Goal: Task Accomplishment & Management: Manage account settings

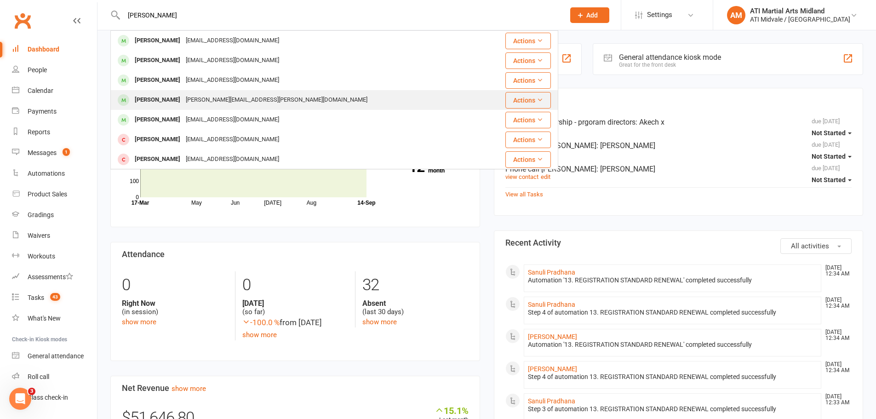
type input "[PERSON_NAME]"
click at [161, 94] on div "[PERSON_NAME]" at bounding box center [157, 99] width 51 height 13
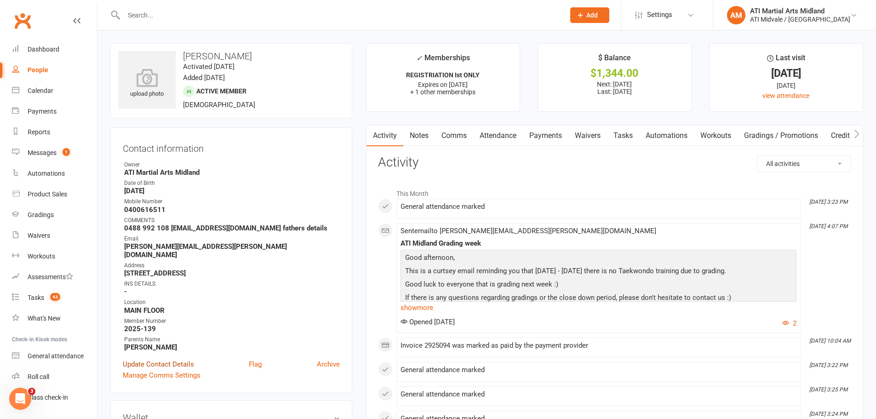
click at [158, 359] on link "Update Contact Details" at bounding box center [158, 364] width 71 height 11
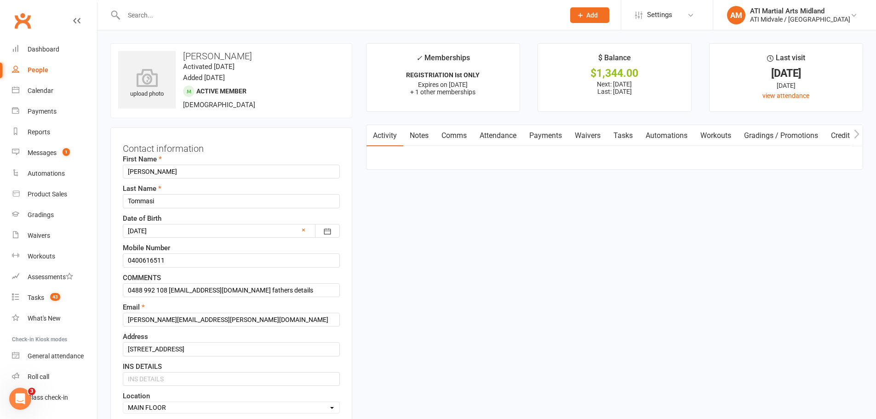
scroll to position [43, 0]
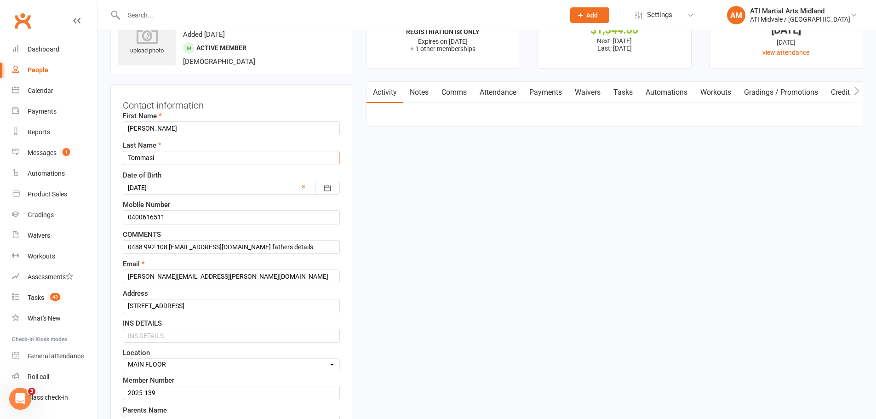
drag, startPoint x: 170, startPoint y: 154, endPoint x: 109, endPoint y: 153, distance: 60.2
click at [133, 14] on input "text" at bounding box center [339, 15] width 437 height 13
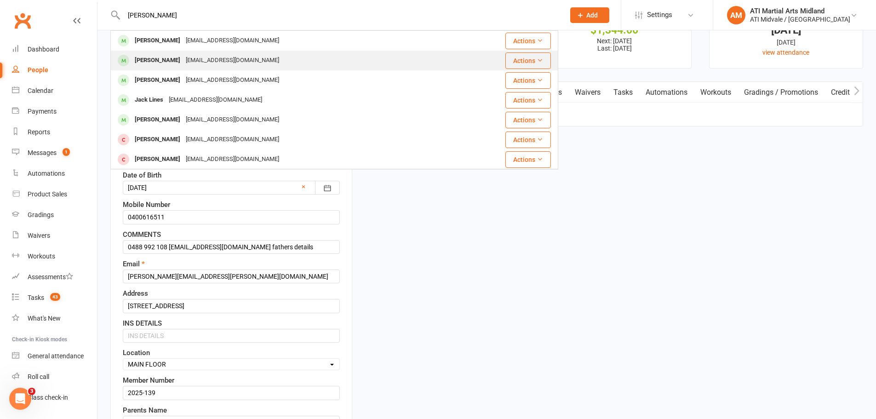
type input "[PERSON_NAME]"
click at [171, 58] on div "[PERSON_NAME]" at bounding box center [157, 60] width 51 height 13
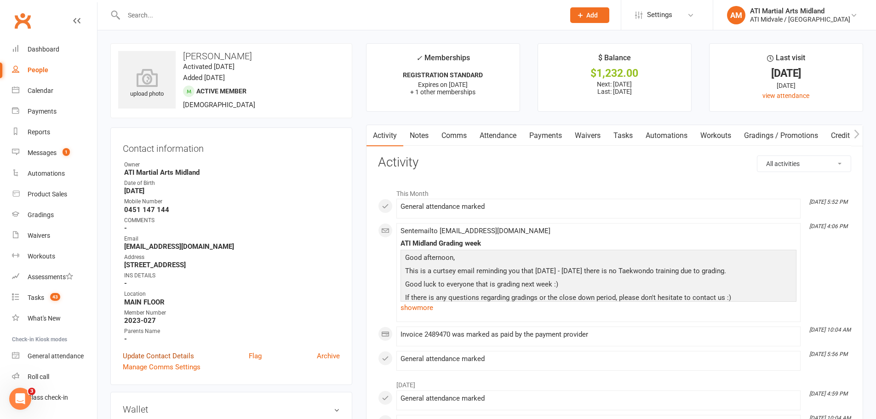
click at [163, 357] on link "Update Contact Details" at bounding box center [158, 355] width 71 height 11
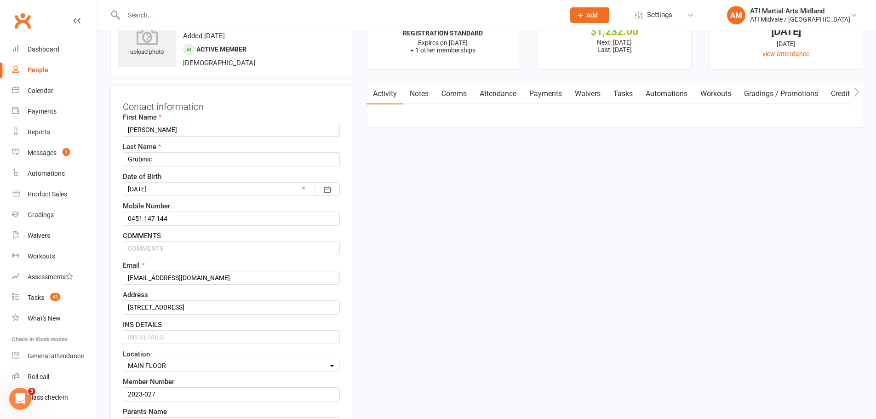
scroll to position [43, 0]
drag, startPoint x: 159, startPoint y: 157, endPoint x: 92, endPoint y: 155, distance: 67.1
click at [139, 17] on input "text" at bounding box center [339, 15] width 437 height 13
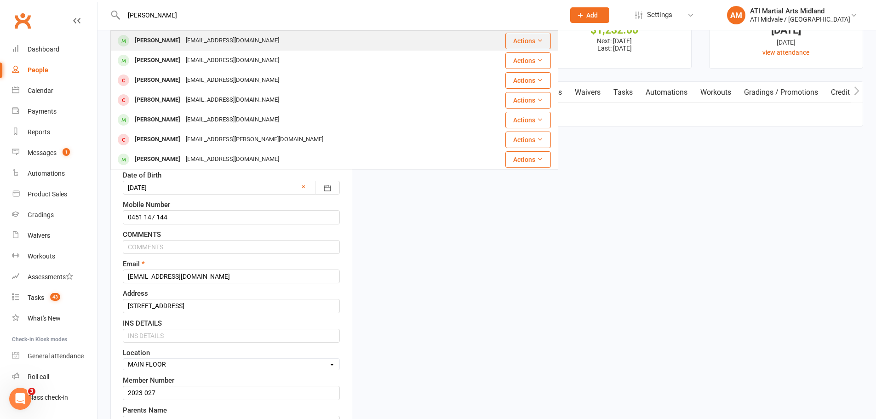
type input "[PERSON_NAME]"
click at [187, 33] on div "[PERSON_NAME] [EMAIL_ADDRESS][DOMAIN_NAME]" at bounding box center [290, 40] width 359 height 19
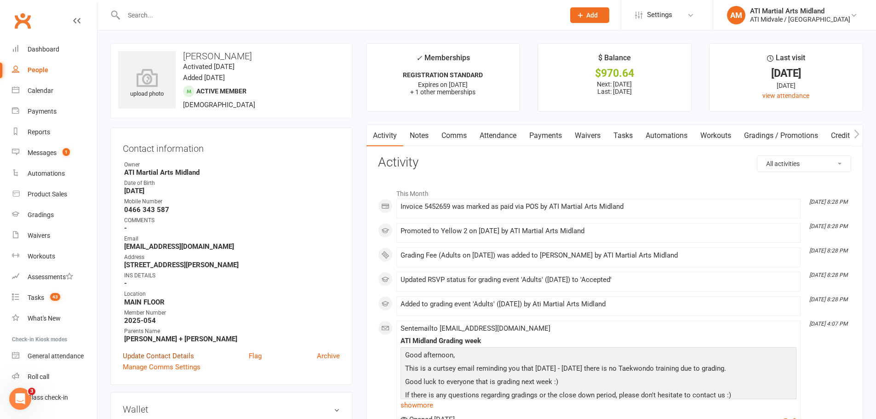
click at [188, 354] on link "Update Contact Details" at bounding box center [158, 355] width 71 height 11
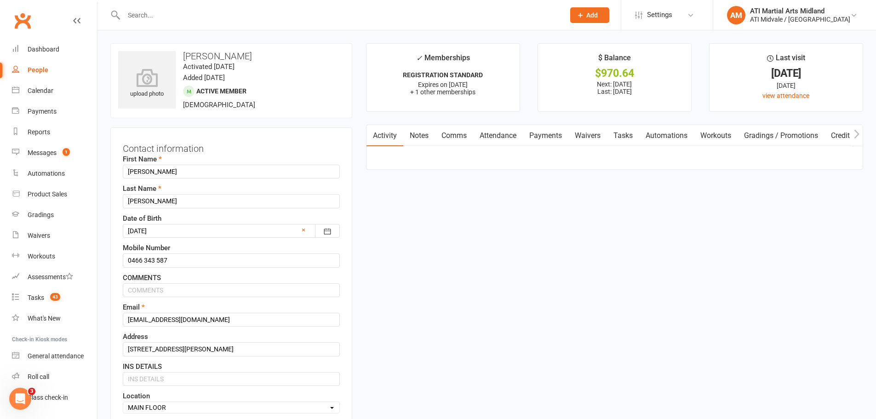
scroll to position [43, 0]
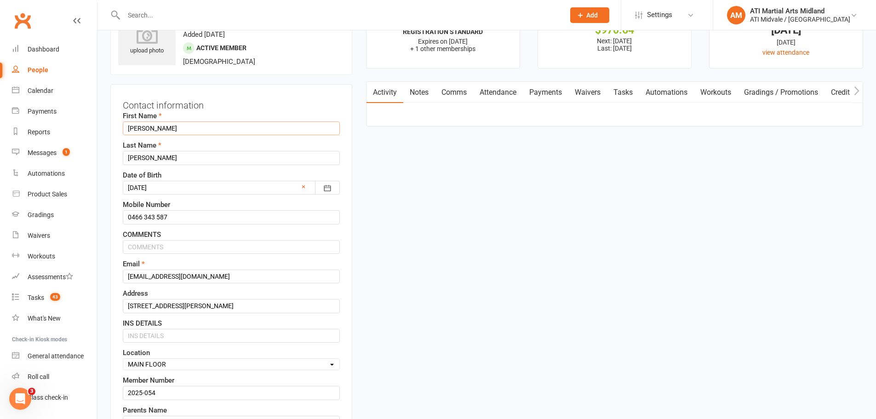
drag, startPoint x: 165, startPoint y: 125, endPoint x: 112, endPoint y: 139, distance: 55.2
click at [112, 139] on div "Contact information First Name [PERSON_NAME] Last Name [PERSON_NAME] Date of Bi…" at bounding box center [231, 292] width 242 height 416
drag, startPoint x: 152, startPoint y: 156, endPoint x: 109, endPoint y: 169, distance: 44.6
click at [164, 17] on input "text" at bounding box center [339, 15] width 437 height 13
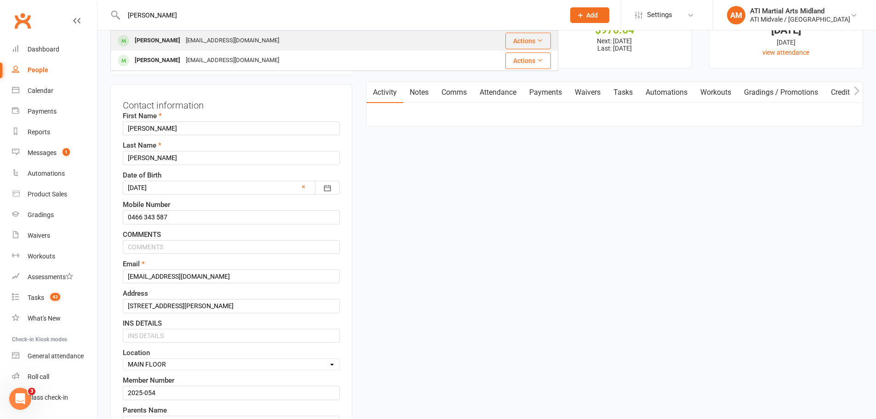
type input "[PERSON_NAME]"
click at [165, 36] on div "[PERSON_NAME]" at bounding box center [157, 40] width 51 height 13
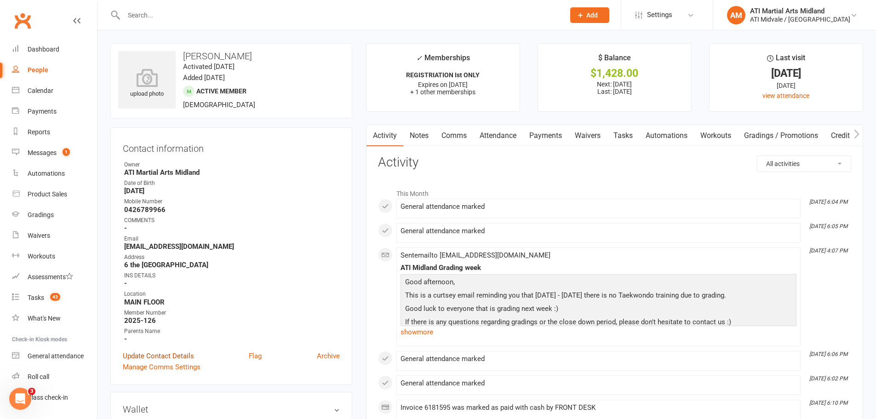
click at [174, 357] on link "Update Contact Details" at bounding box center [158, 355] width 71 height 11
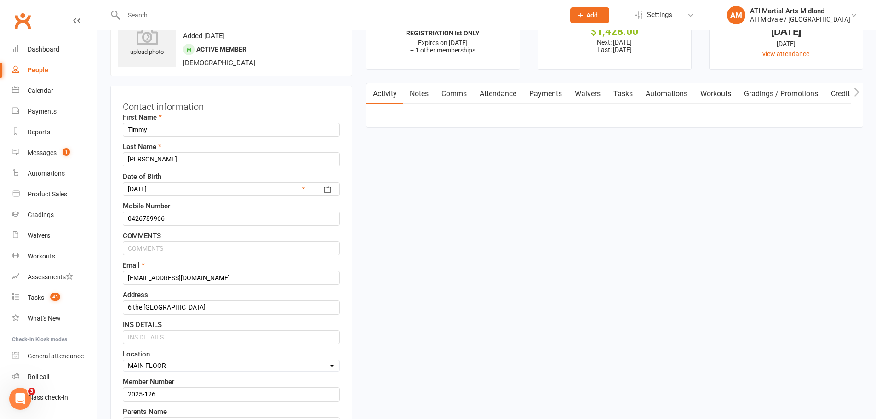
scroll to position [43, 0]
drag, startPoint x: 156, startPoint y: 131, endPoint x: 122, endPoint y: 133, distance: 34.1
click at [122, 133] on div "Contact information First Name [PERSON_NAME] Last Name [PERSON_NAME] Date of Bi…" at bounding box center [231, 292] width 242 height 416
paste input "[PERSON_NAME]"
type input "Timmy"
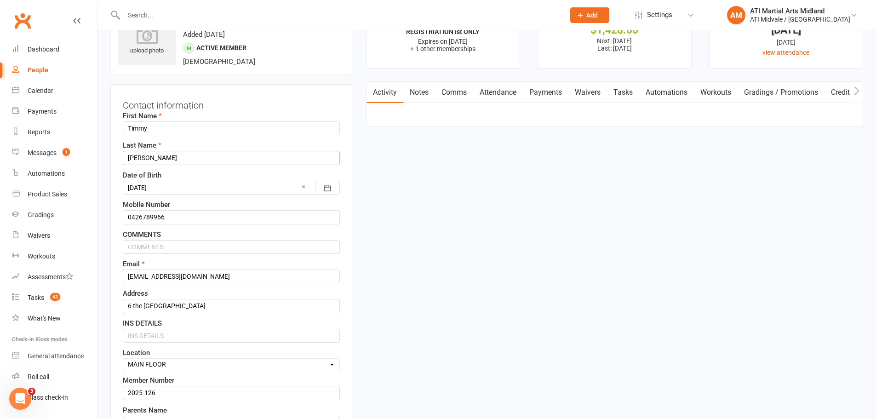
drag, startPoint x: 161, startPoint y: 163, endPoint x: 126, endPoint y: 164, distance: 34.5
click at [126, 164] on input "[PERSON_NAME]" at bounding box center [231, 158] width 217 height 14
drag, startPoint x: 154, startPoint y: 131, endPoint x: 124, endPoint y: 138, distance: 31.6
click at [124, 138] on div "First Name [PERSON_NAME] Last Name [PERSON_NAME] Date of Birth [DEMOGRAPHIC_DAT…" at bounding box center [231, 283] width 217 height 347
